Goal: Book appointment/travel/reservation

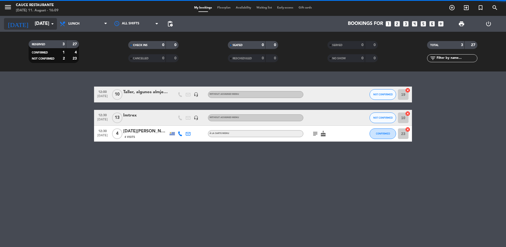
click at [37, 24] on input "[DATE]" at bounding box center [62, 24] width 61 height 11
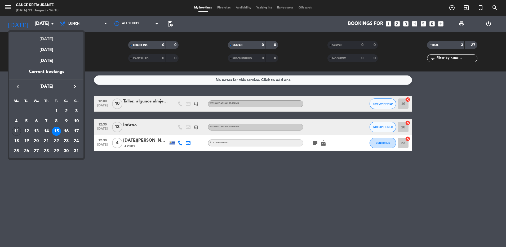
click at [46, 41] on div "[DATE]" at bounding box center [46, 37] width 74 height 11
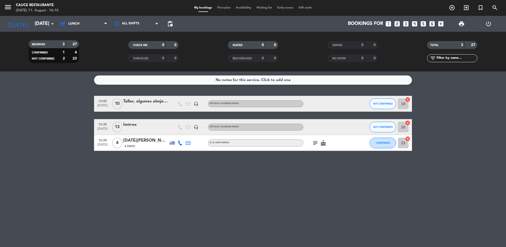
type input "[DATE]"
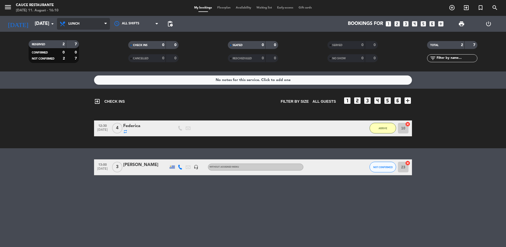
click at [77, 25] on span "Lunch" at bounding box center [73, 24] width 11 height 4
click at [74, 47] on div "menu Cauce Restaurante [DATE] 11. August - 16:10 My bookings Floorplan Availabi…" at bounding box center [253, 36] width 506 height 72
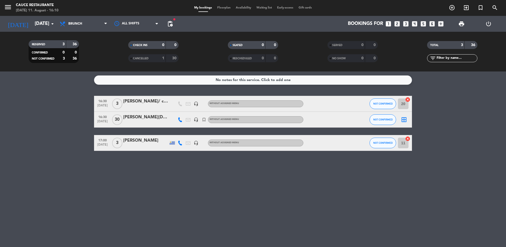
click at [416, 24] on icon "looks_4" at bounding box center [414, 23] width 7 height 7
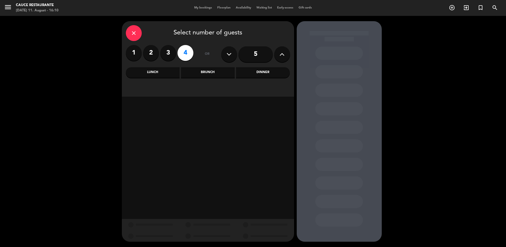
click at [217, 76] on div "Brunch" at bounding box center [208, 72] width 54 height 11
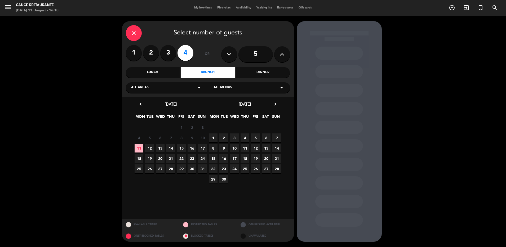
click at [137, 151] on span "11" at bounding box center [139, 148] width 9 height 9
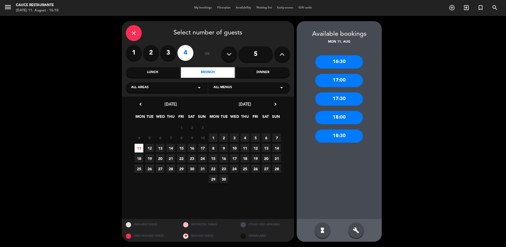
click at [342, 96] on div "17:30" at bounding box center [339, 98] width 48 height 13
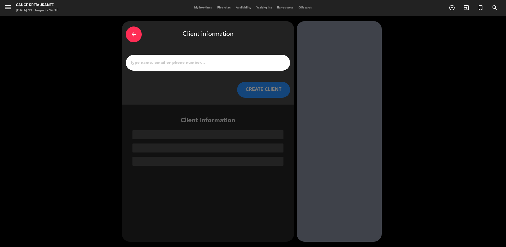
click at [188, 65] on input "1" at bounding box center [208, 62] width 156 height 7
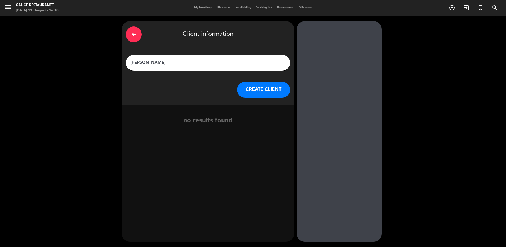
type input "[PERSON_NAME]"
click at [257, 91] on button "CREATE CLIENT" at bounding box center [263, 90] width 53 height 16
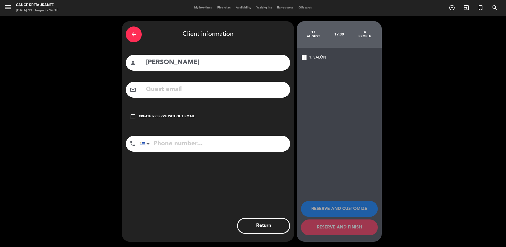
click at [184, 113] on div "check_box_outline_blank Create reserve without email" at bounding box center [208, 117] width 164 height 16
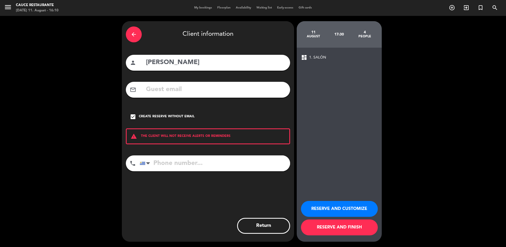
click at [343, 231] on button "RESERVE AND FINISH" at bounding box center [339, 228] width 77 height 16
